Goal: Find specific page/section: Find specific page/section

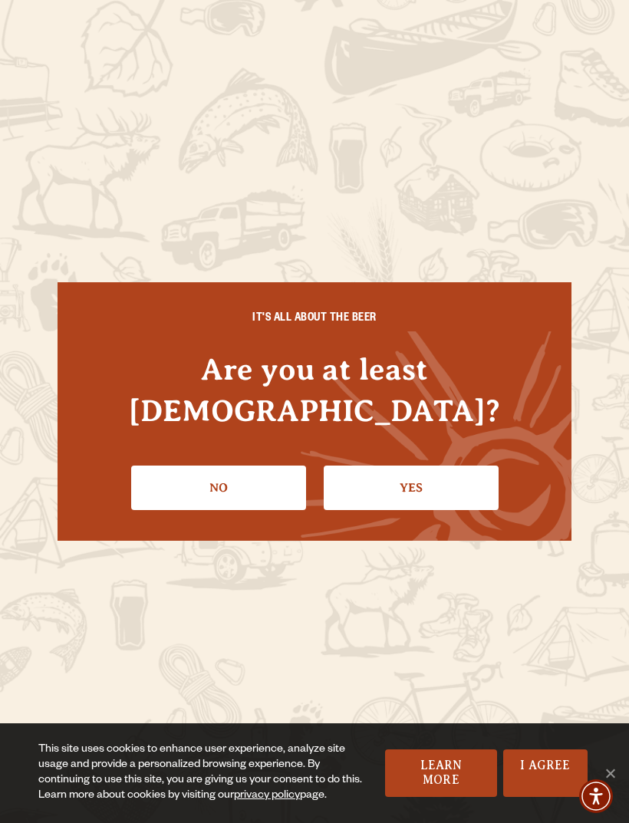
click at [550, 773] on link "I Agree" at bounding box center [545, 774] width 84 height 48
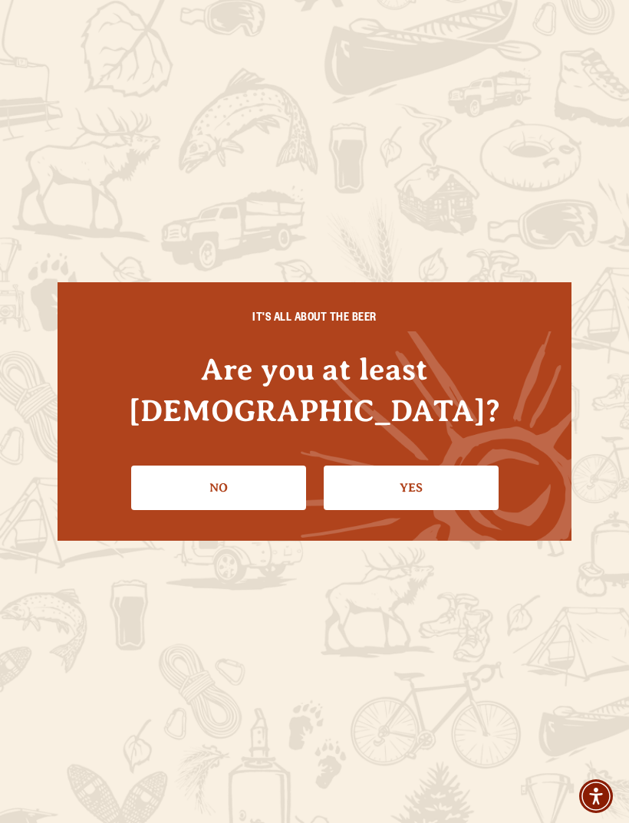
click at [431, 466] on link "Yes" at bounding box center [411, 488] width 175 height 45
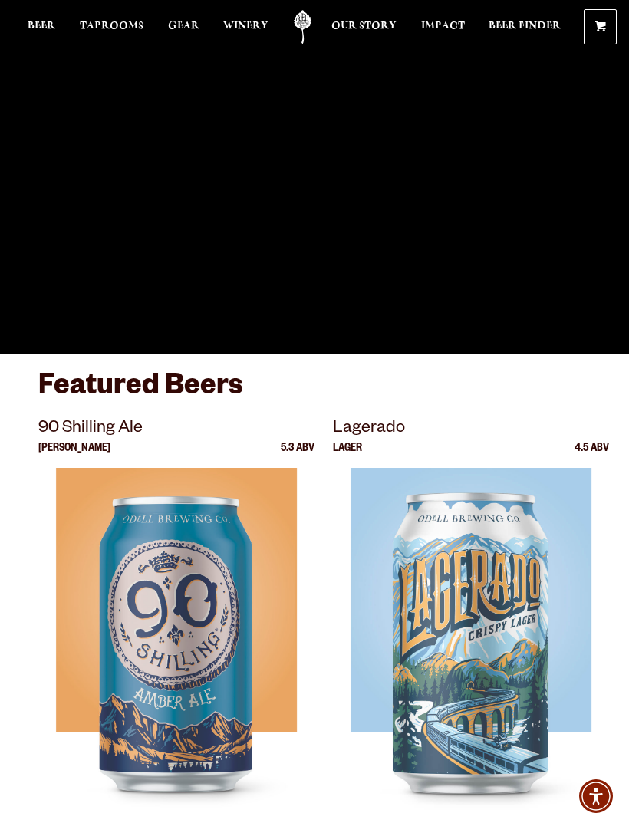
click at [127, 27] on span "Taprooms" at bounding box center [112, 26] width 64 height 12
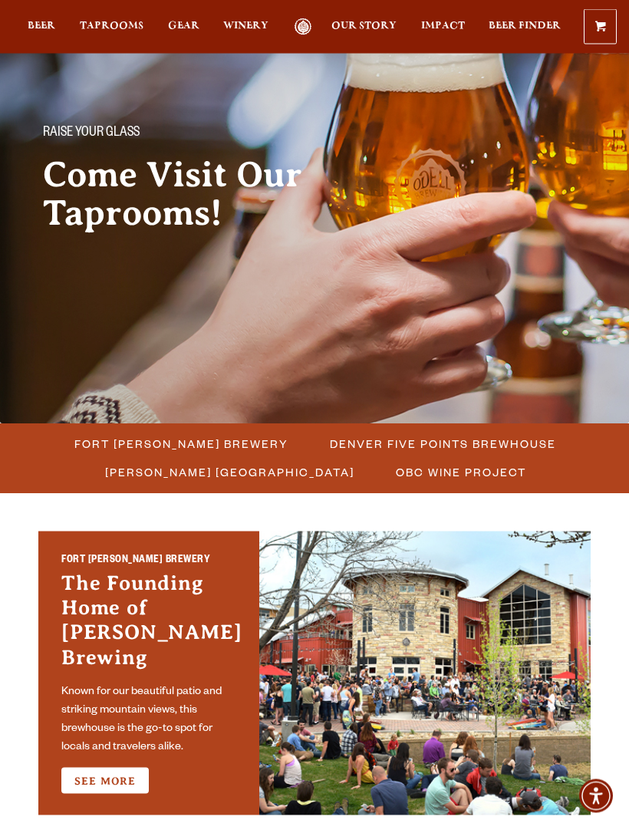
scroll to position [76, 0]
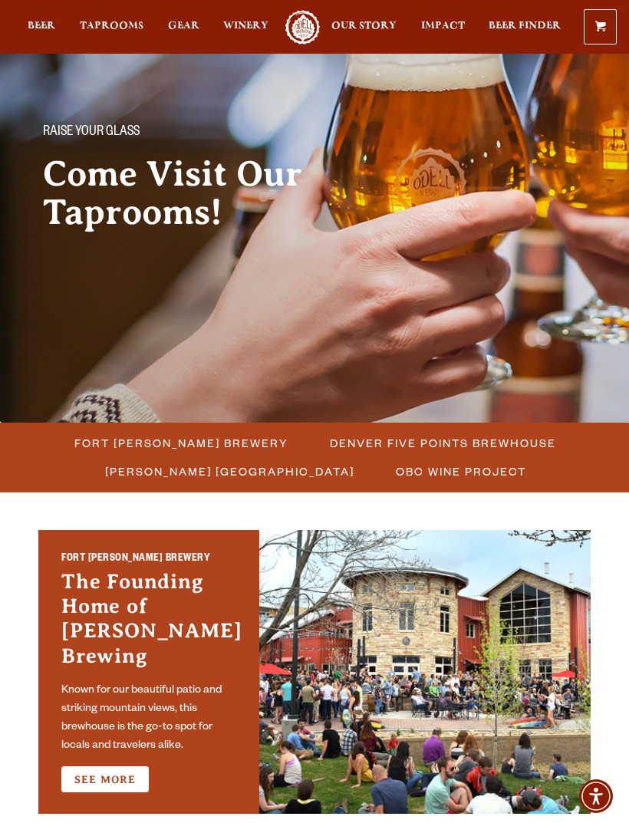
click at [171, 449] on span "Fort [PERSON_NAME] Brewery" at bounding box center [181, 443] width 214 height 22
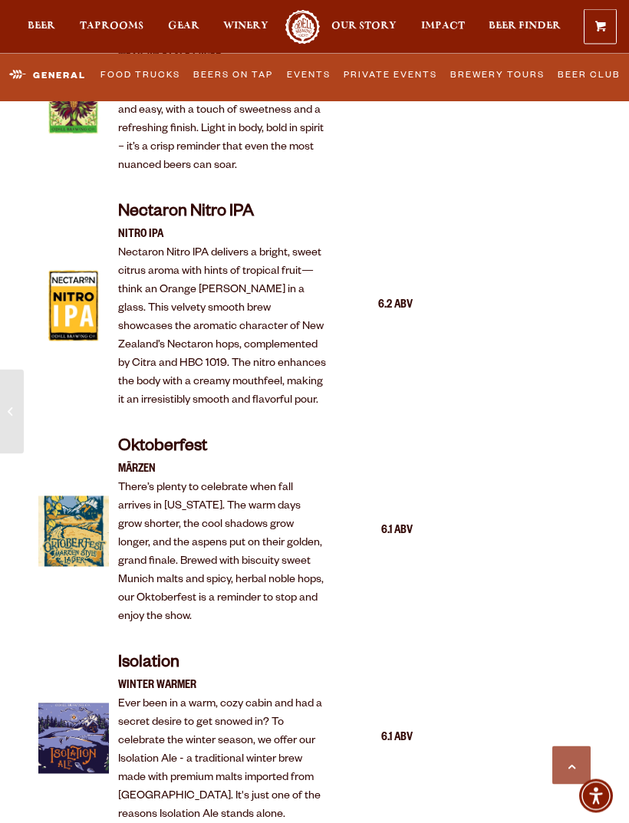
scroll to position [2987, 0]
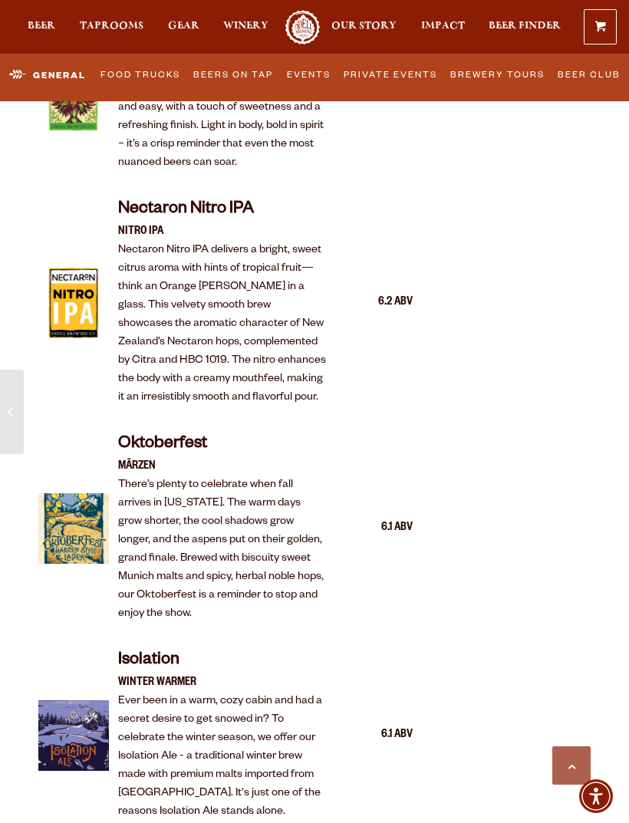
click at [305, 74] on link "Events" at bounding box center [309, 76] width 54 height 32
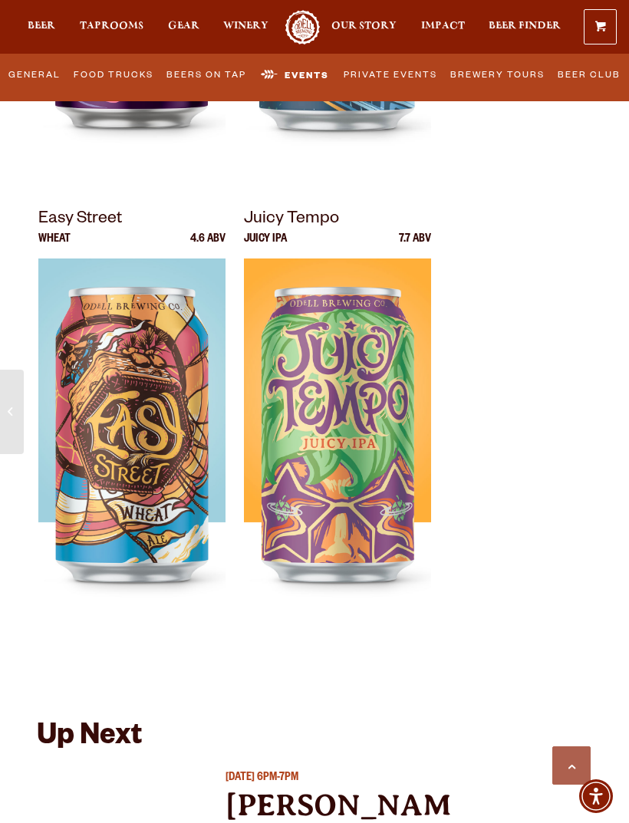
scroll to position [6298, 0]
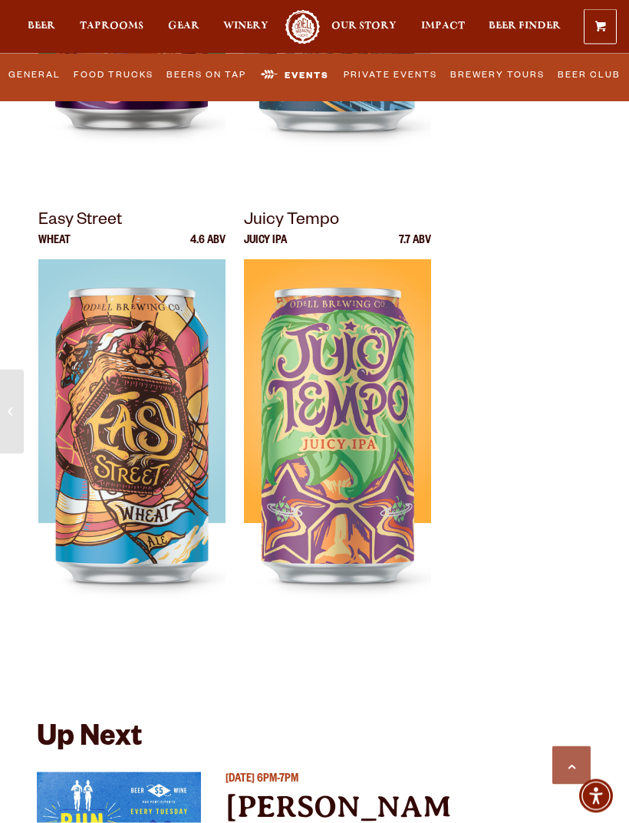
click at [134, 68] on link "Food Trucks" at bounding box center [114, 76] width 90 height 32
click at [149, 75] on link "Food Trucks" at bounding box center [126, 76] width 117 height 36
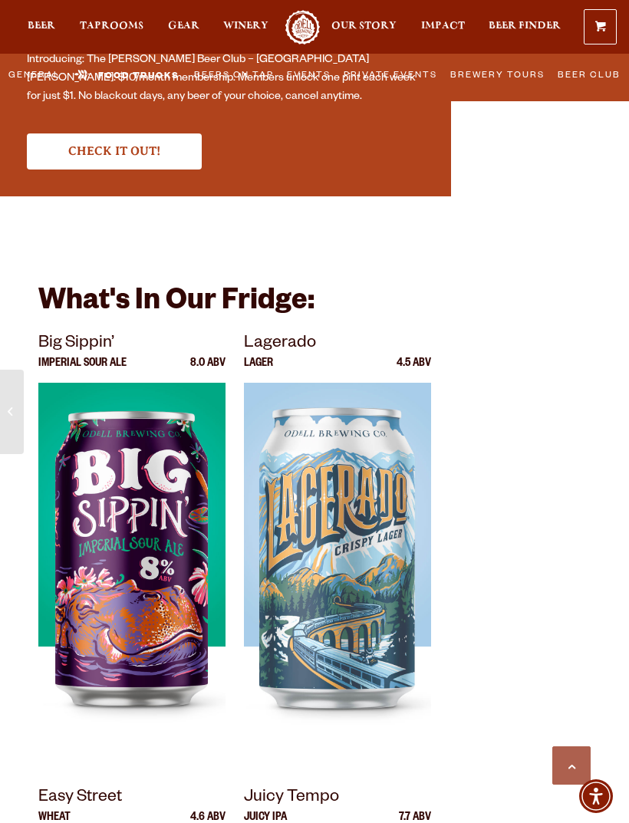
scroll to position [5720, 0]
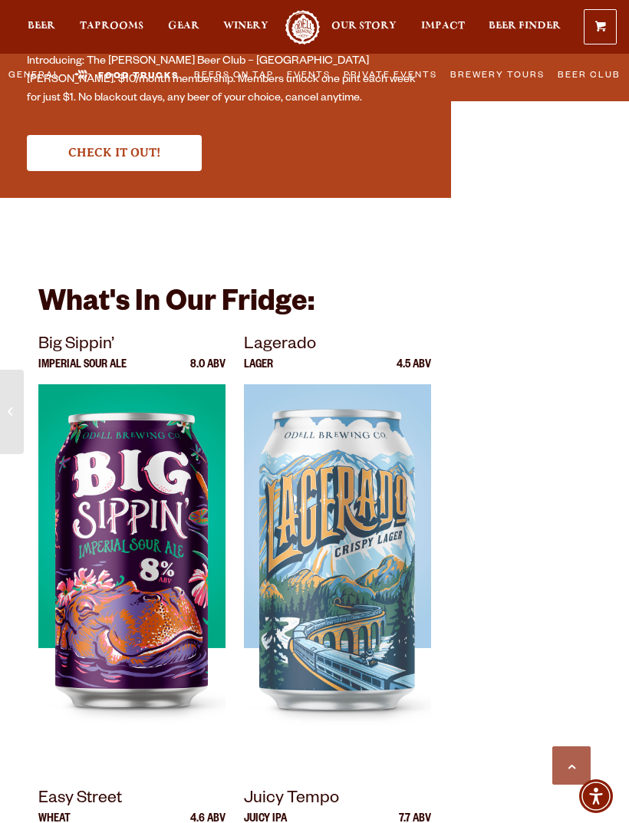
click at [391, 74] on link "Private Events" at bounding box center [391, 76] width 104 height 32
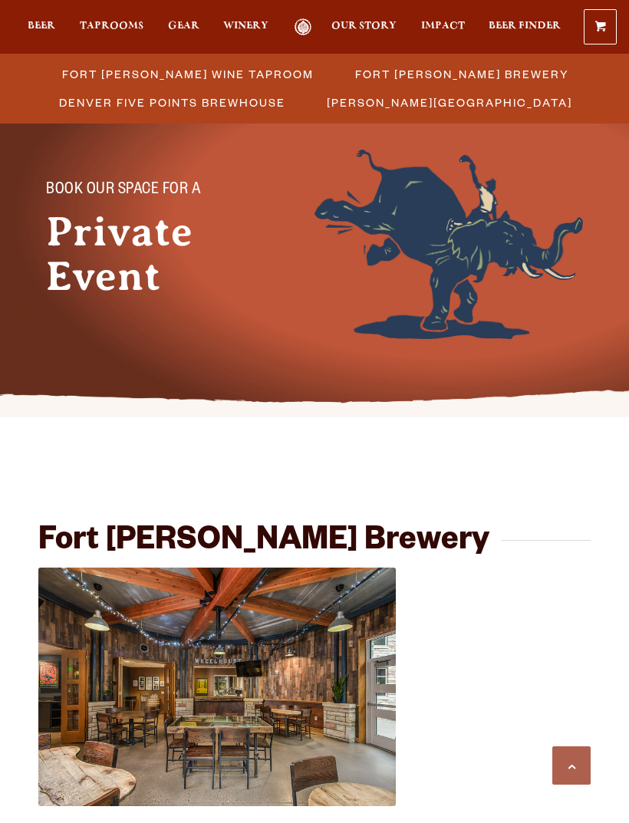
scroll to position [424, 0]
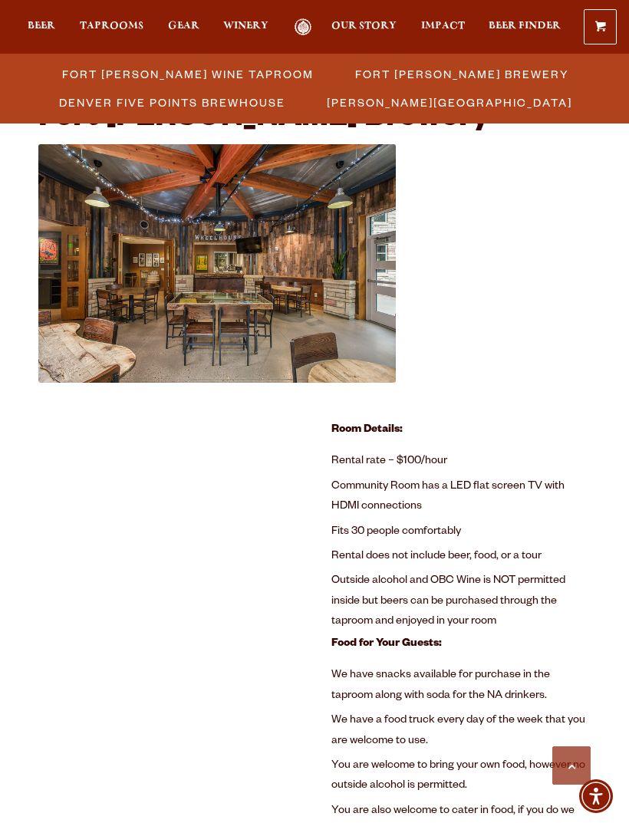
click at [274, 110] on span "Denver Five Points Brewhouse" at bounding box center [172, 102] width 226 height 22
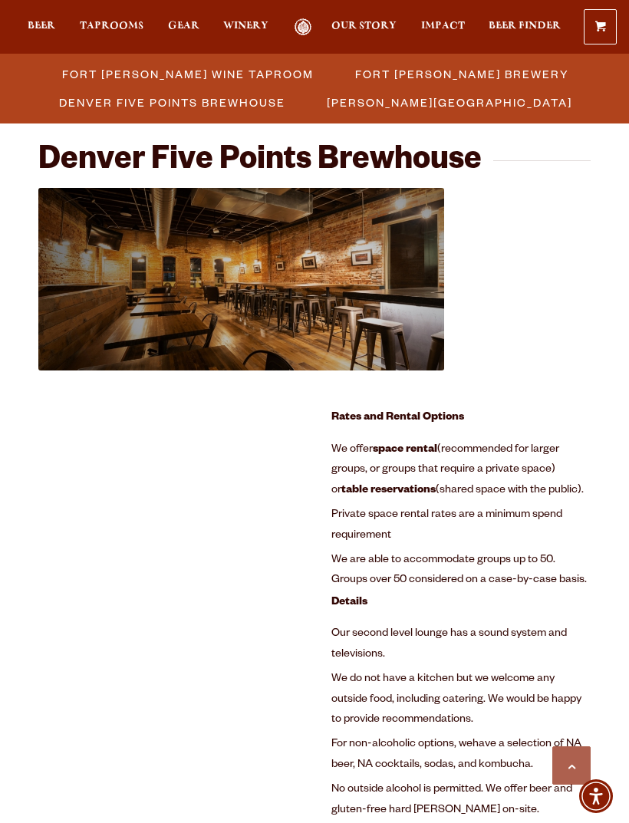
scroll to position [1337, 0]
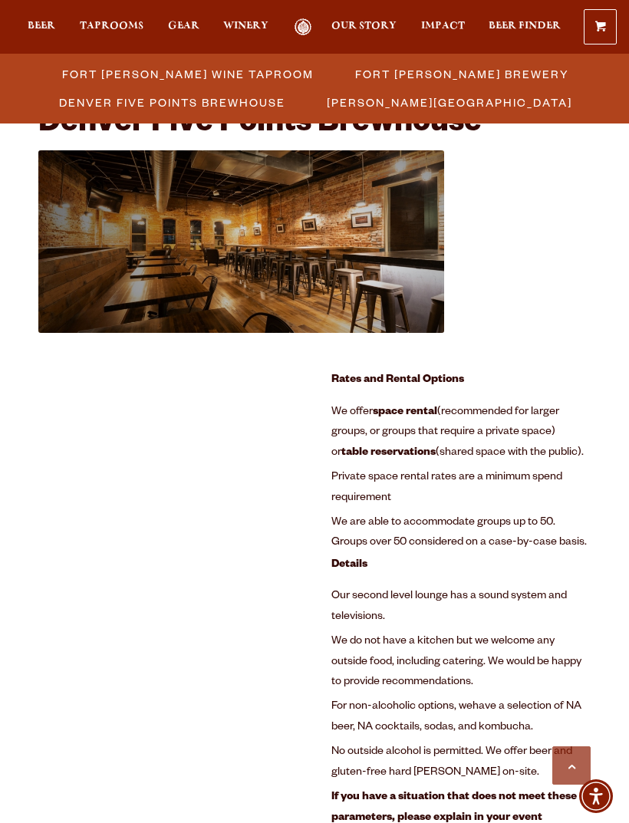
click at [118, 23] on span "Taprooms" at bounding box center [112, 26] width 64 height 12
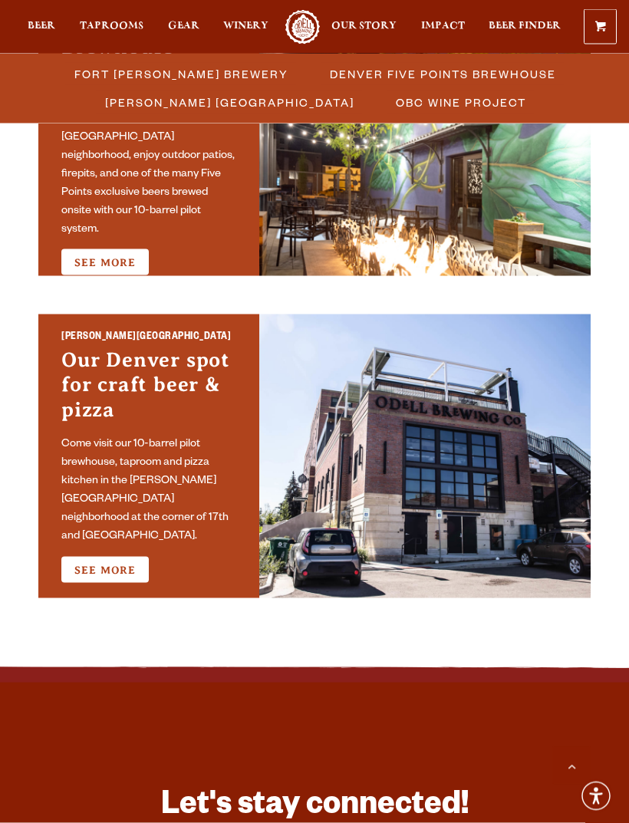
scroll to position [936, 0]
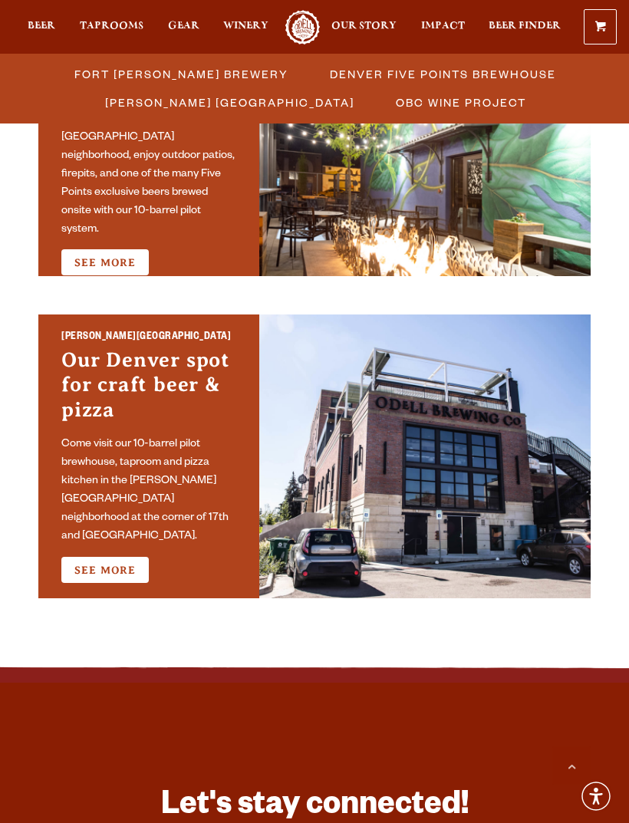
click at [116, 256] on link "See More" at bounding box center [104, 262] width 87 height 26
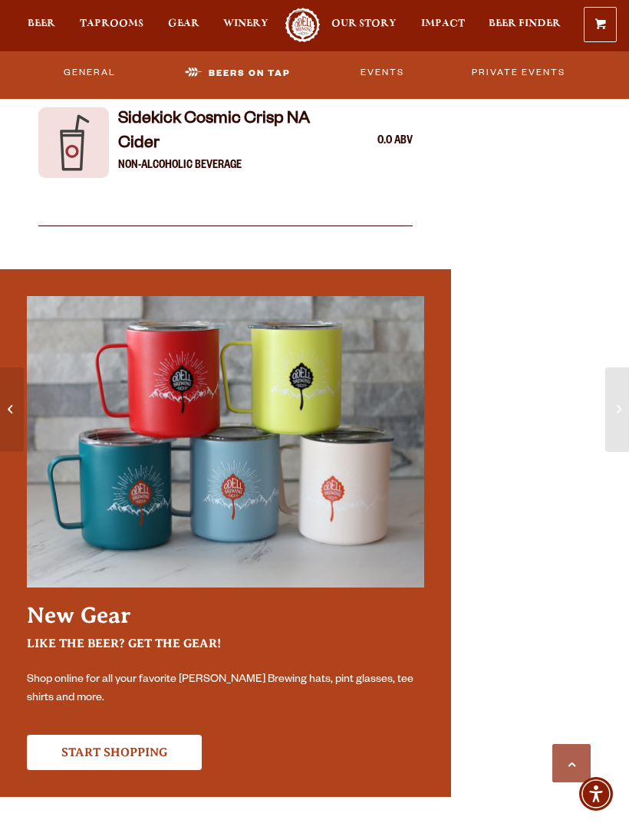
scroll to position [3643, 0]
